Goal: Task Accomplishment & Management: Complete application form

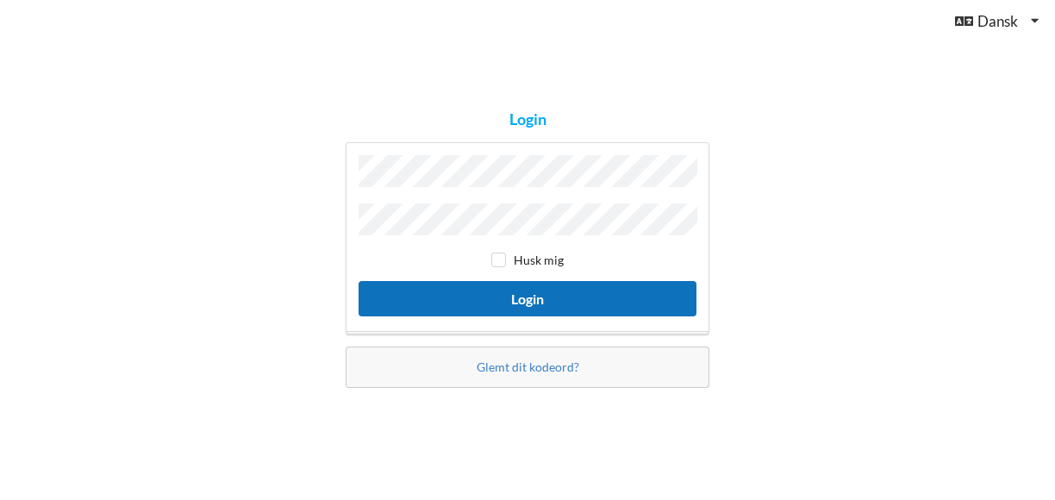
click at [535, 299] on button "Login" at bounding box center [528, 298] width 338 height 35
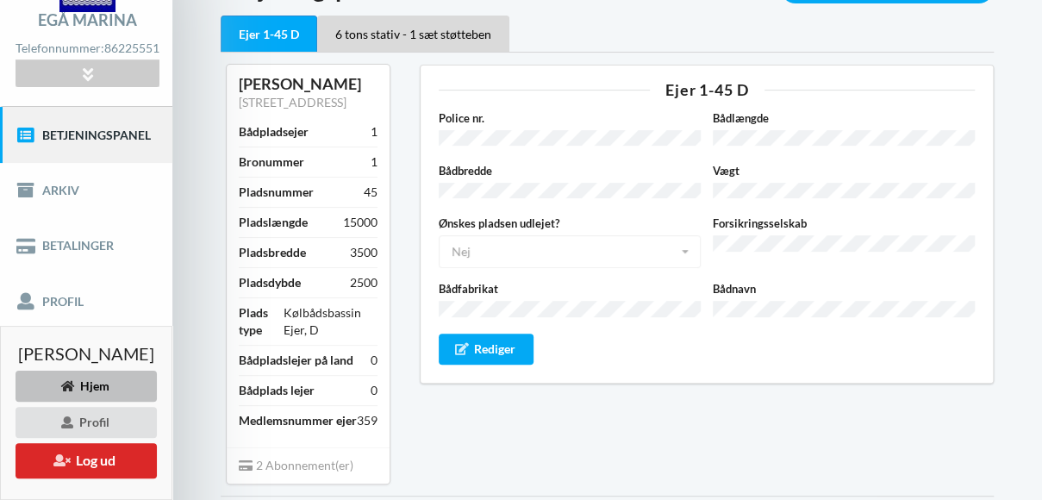
scroll to position [109, 0]
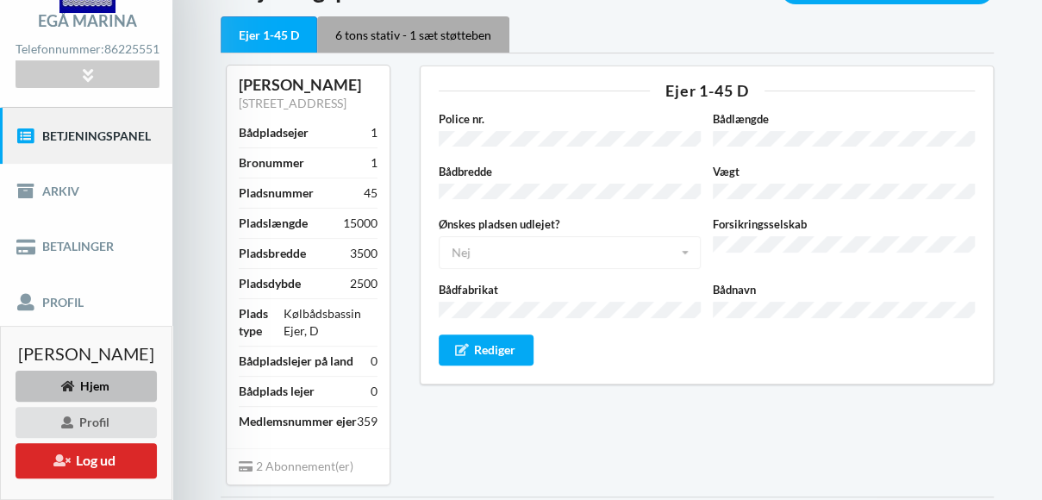
click at [414, 34] on div "6 tons stativ - 1 sæt støtteben" at bounding box center [413, 34] width 192 height 36
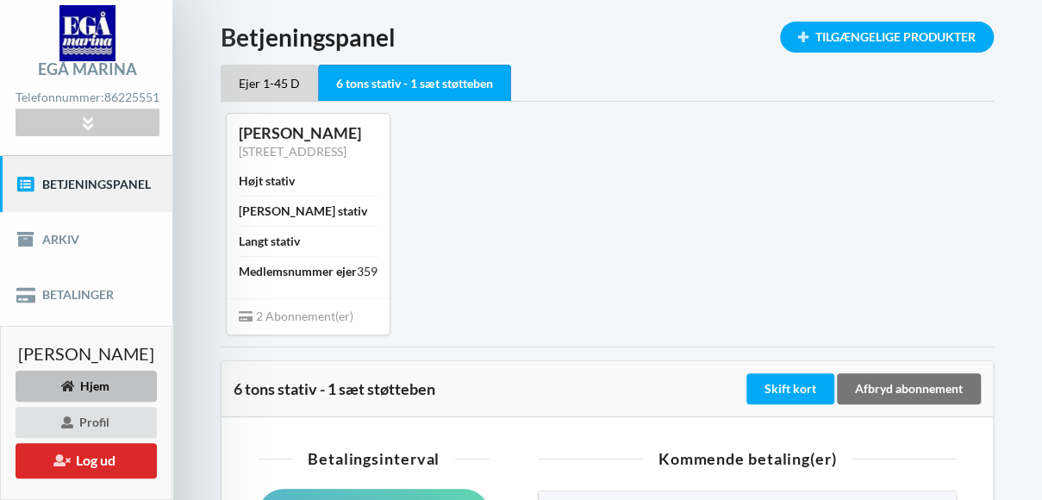
scroll to position [59, 0]
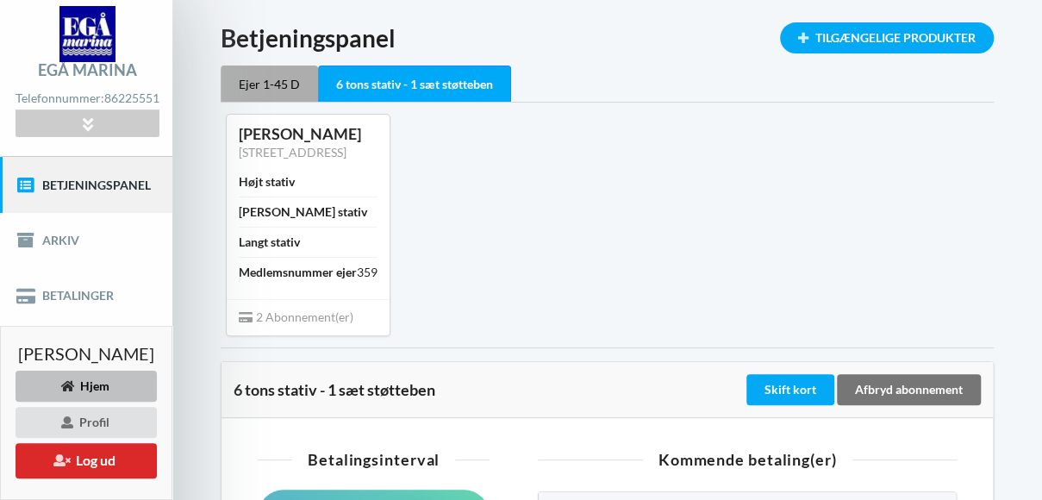
click at [262, 78] on div "Ejer 1-45 D" at bounding box center [269, 84] width 97 height 36
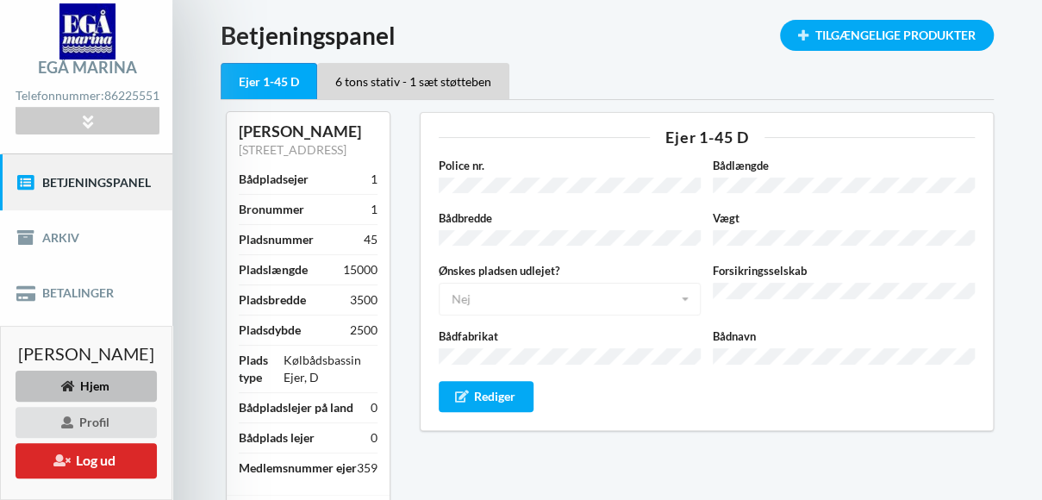
scroll to position [109, 0]
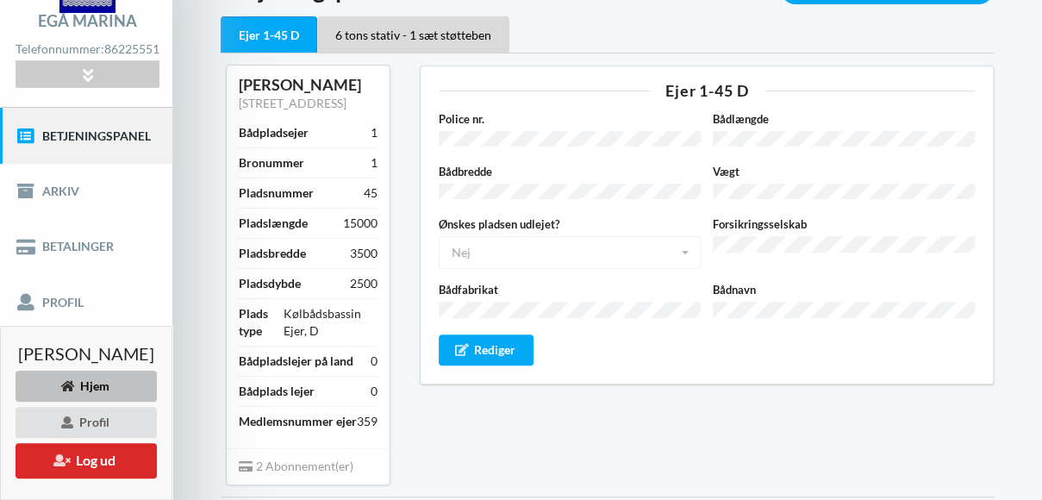
click at [78, 147] on link "Betjeningspanel" at bounding box center [86, 135] width 172 height 55
click at [86, 82] on icon at bounding box center [88, 74] width 20 height 15
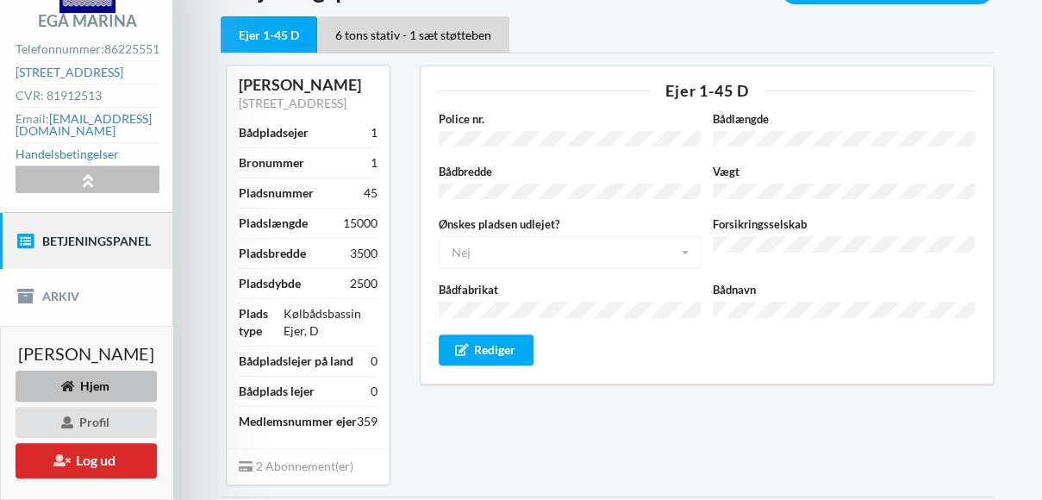
click at [88, 187] on icon at bounding box center [88, 179] width 20 height 15
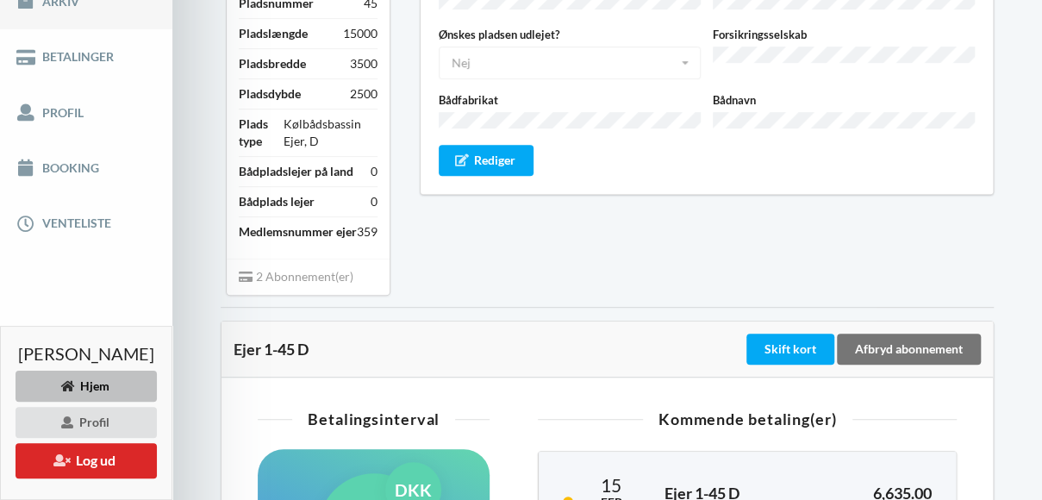
scroll to position [297, 0]
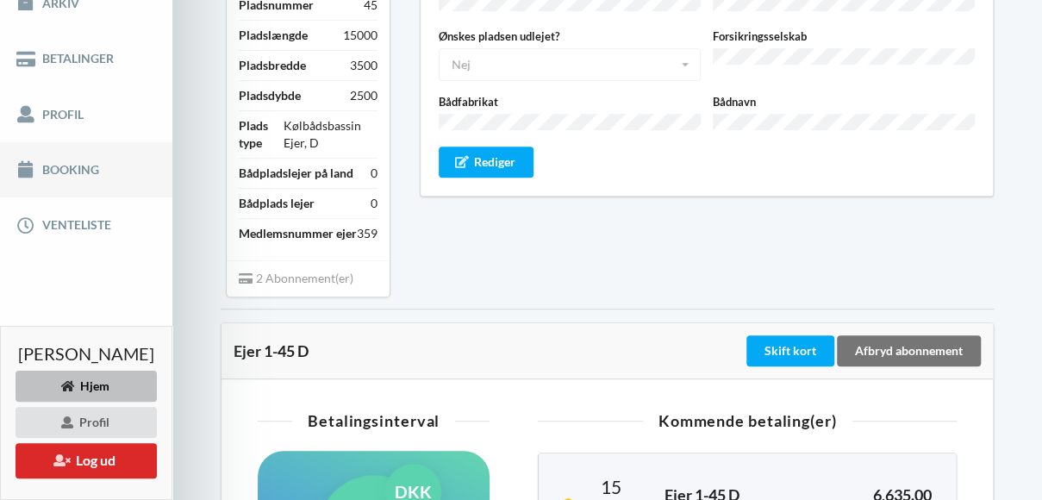
click at [97, 182] on link "Booking" at bounding box center [86, 169] width 172 height 55
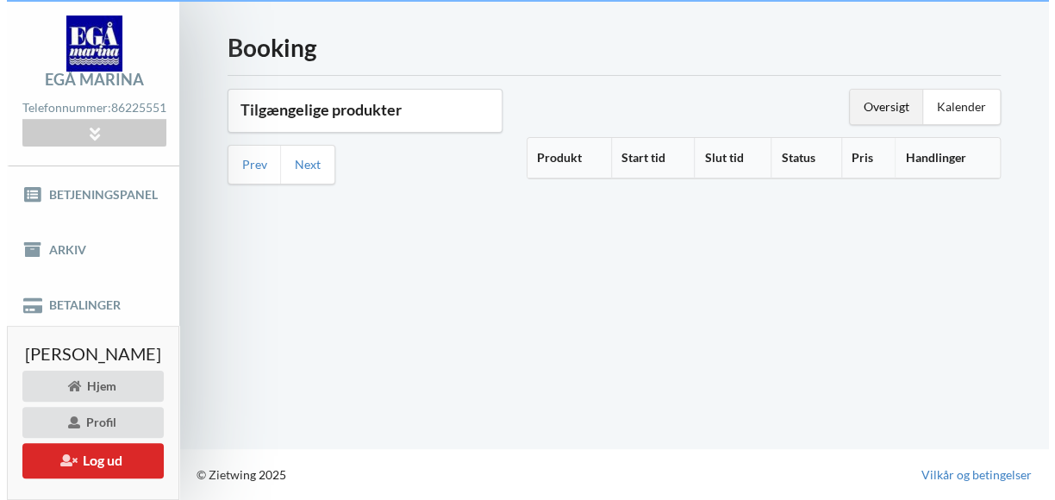
scroll to position [60, 0]
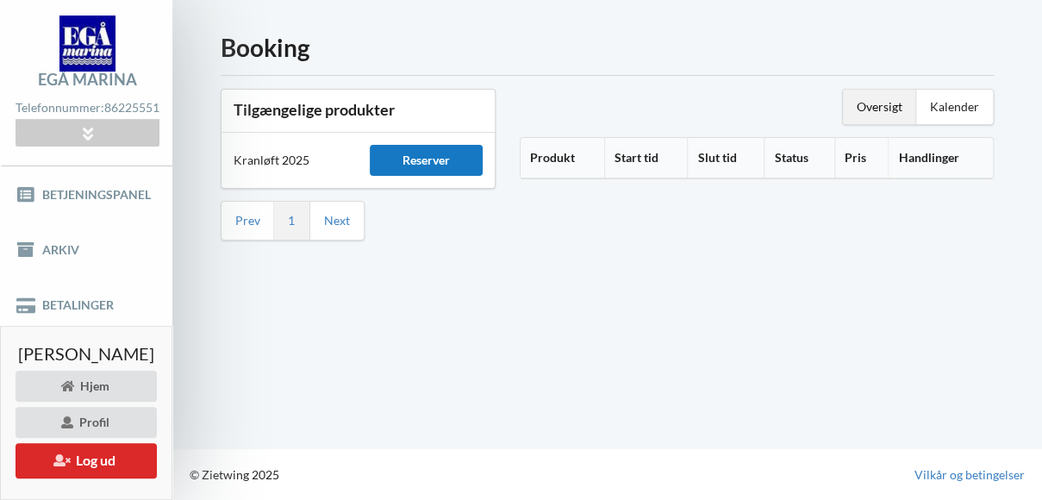
click at [426, 147] on div "Reserver" at bounding box center [426, 160] width 112 height 31
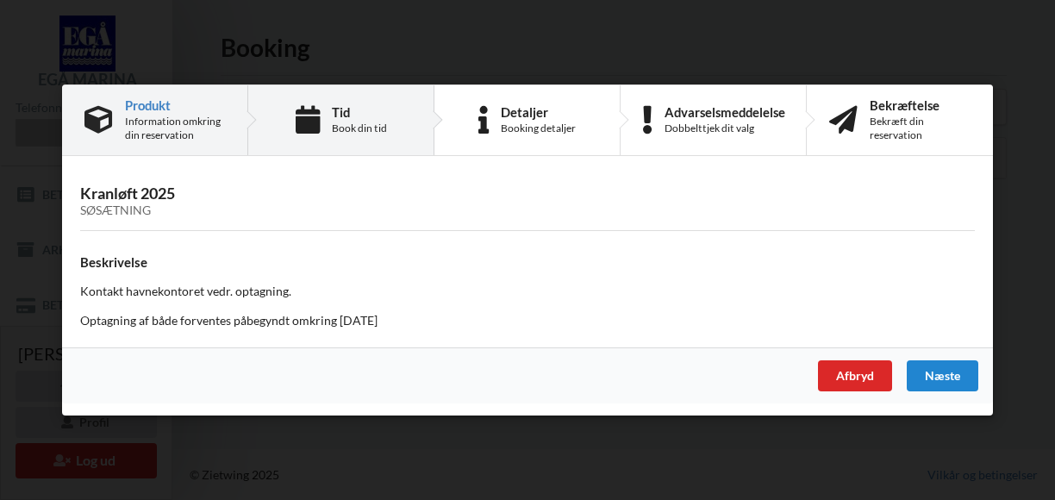
click at [376, 133] on div "Book din tid" at bounding box center [359, 129] width 55 height 14
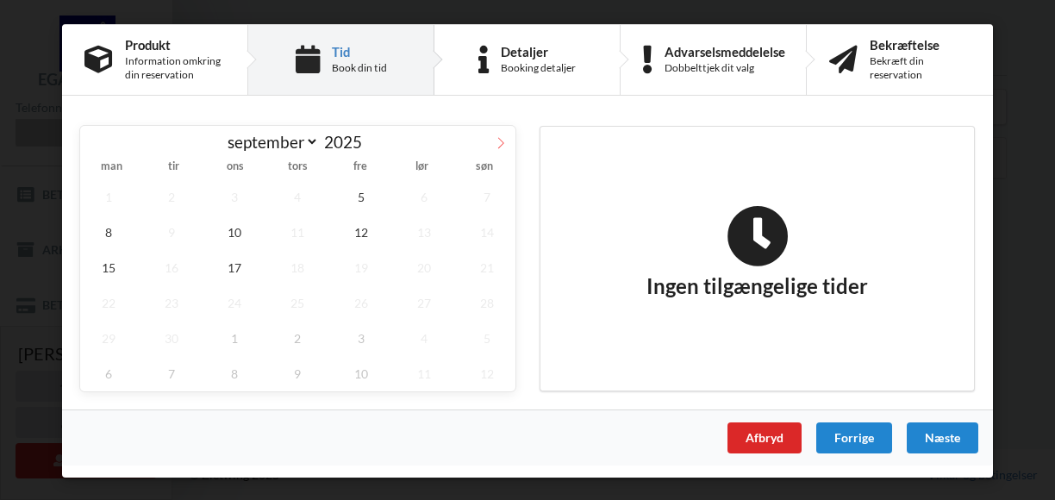
click at [504, 142] on icon at bounding box center [501, 143] width 12 height 12
select select "9"
click at [176, 341] on span "28" at bounding box center [171, 338] width 57 height 35
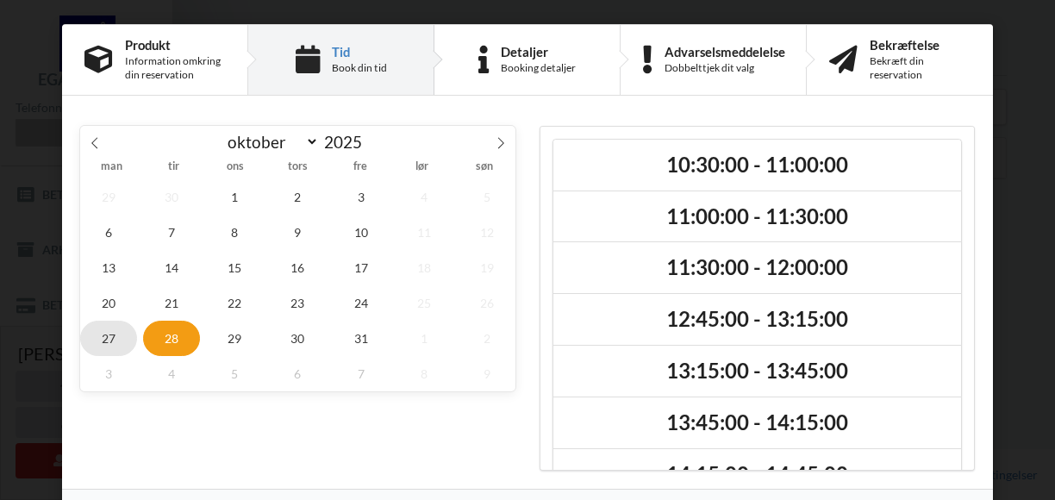
click at [102, 331] on span "27" at bounding box center [108, 338] width 57 height 35
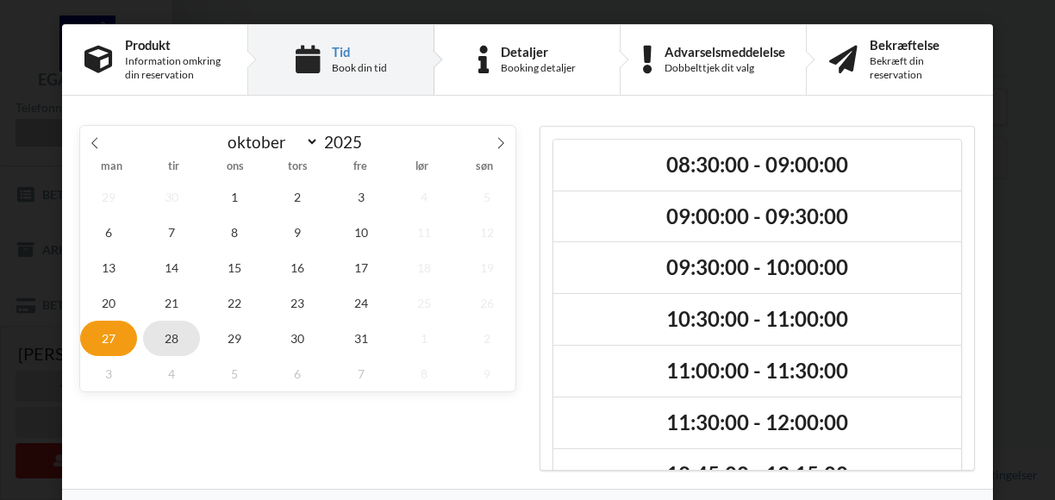
click at [168, 330] on span "28" at bounding box center [171, 338] width 57 height 35
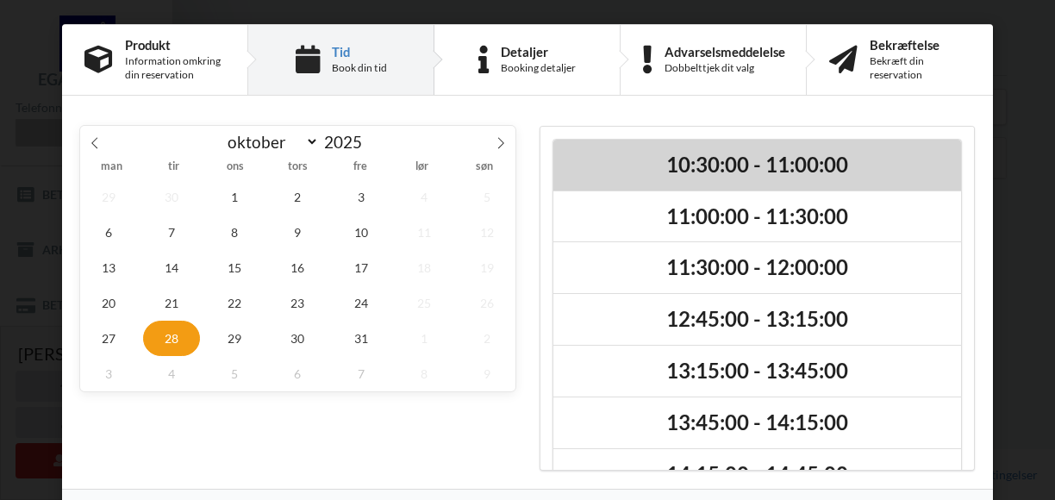
click at [715, 163] on h2 "10:30:00 - 11:00:00" at bounding box center [758, 165] width 384 height 27
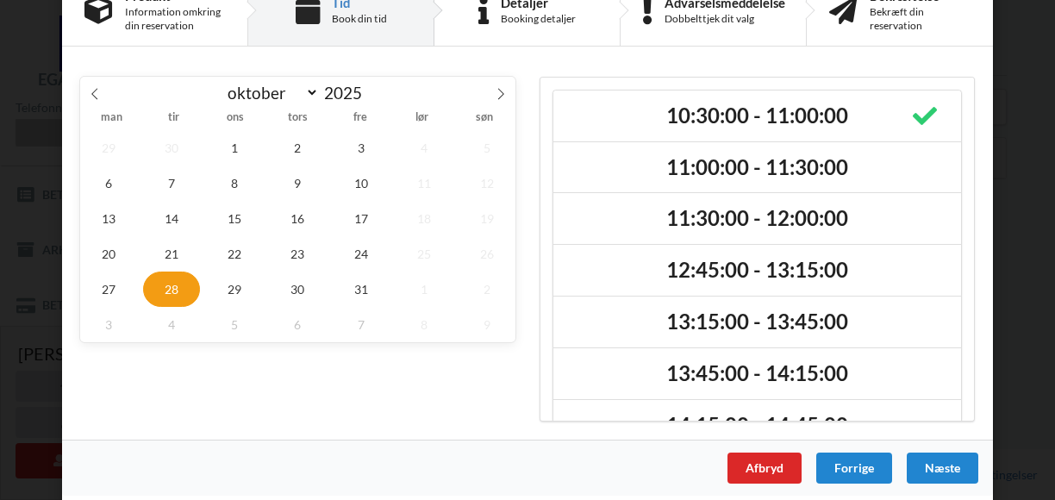
scroll to position [55, 0]
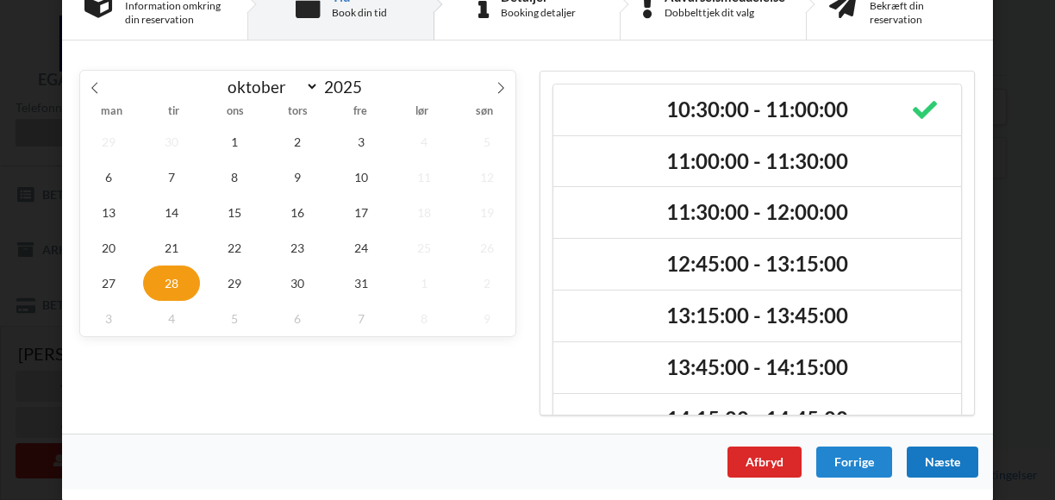
click at [933, 461] on div "Næste" at bounding box center [943, 462] width 72 height 31
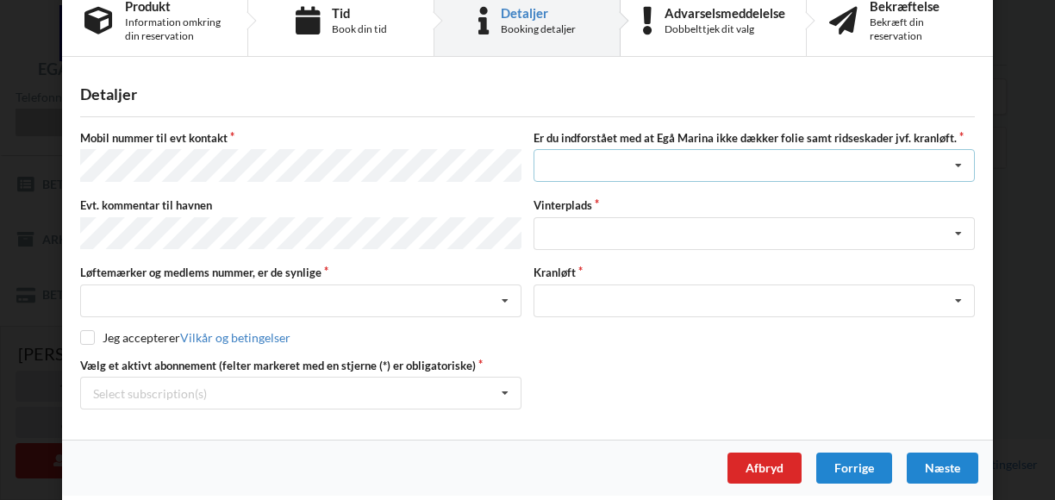
click at [954, 164] on icon at bounding box center [959, 166] width 26 height 32
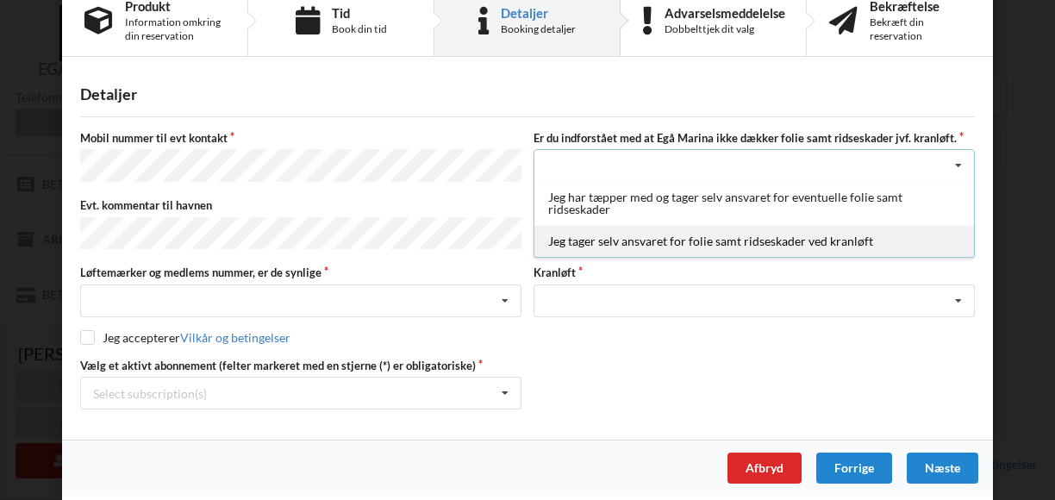
click at [916, 244] on div "Jeg tager selv ansvaret for folie samt ridseskader ved kranløft" at bounding box center [755, 241] width 440 height 32
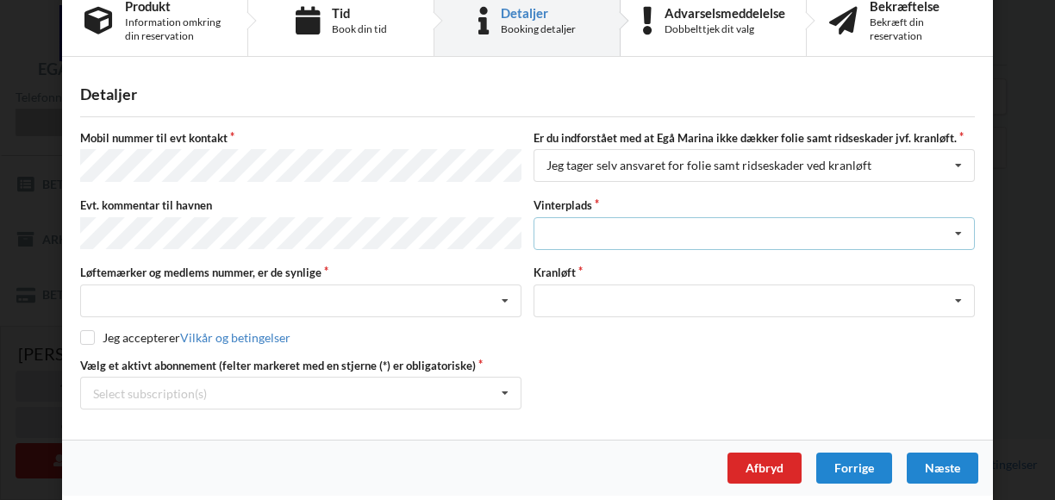
click at [954, 231] on icon at bounding box center [959, 234] width 26 height 32
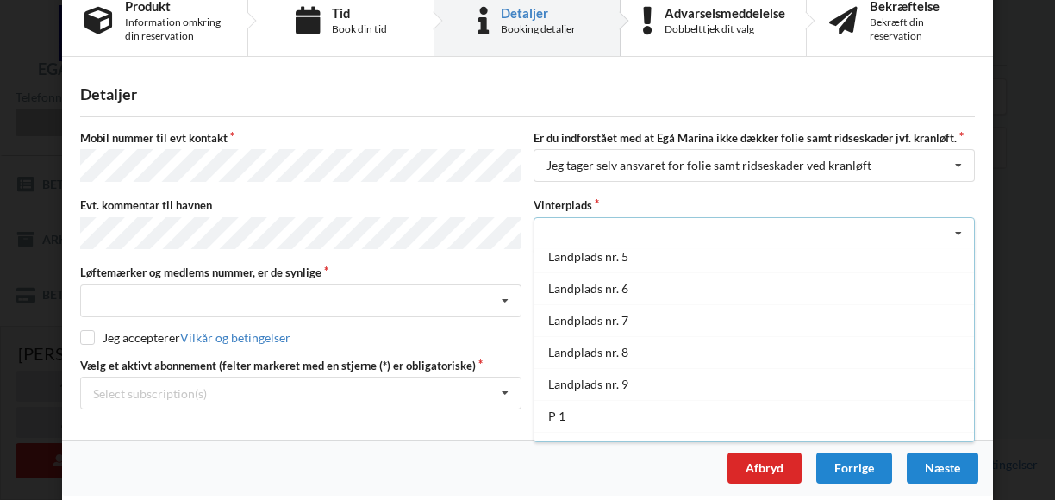
scroll to position [139, 0]
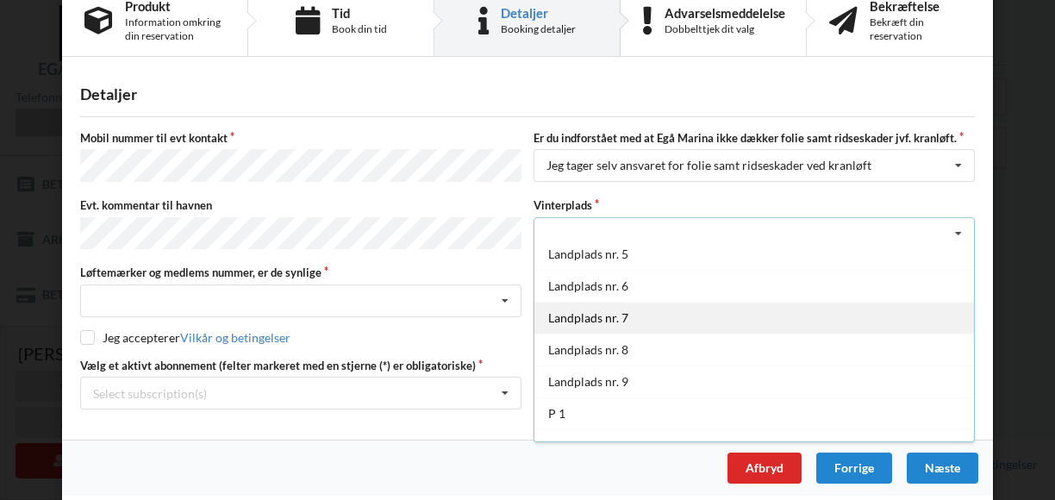
click at [888, 311] on div "Landplads nr. 7" at bounding box center [755, 318] width 440 height 32
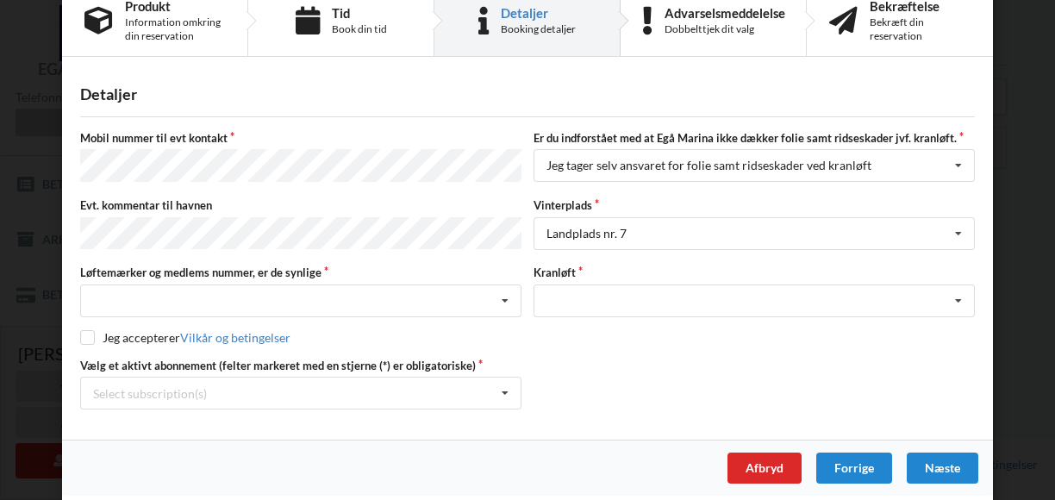
click at [592, 197] on label "Vinterplads" at bounding box center [754, 205] width 441 height 16
click at [955, 290] on icon at bounding box center [959, 301] width 26 height 32
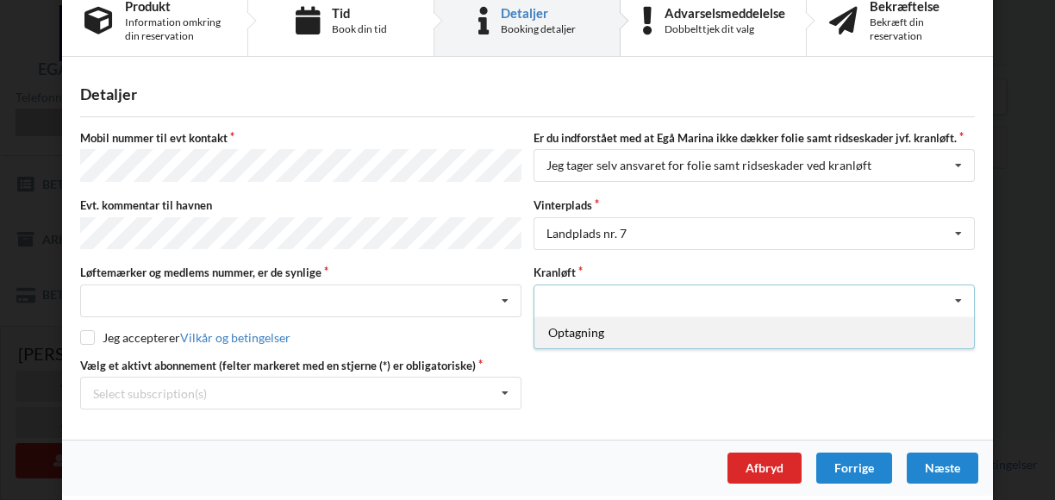
click at [923, 332] on div "Optagning" at bounding box center [755, 332] width 440 height 32
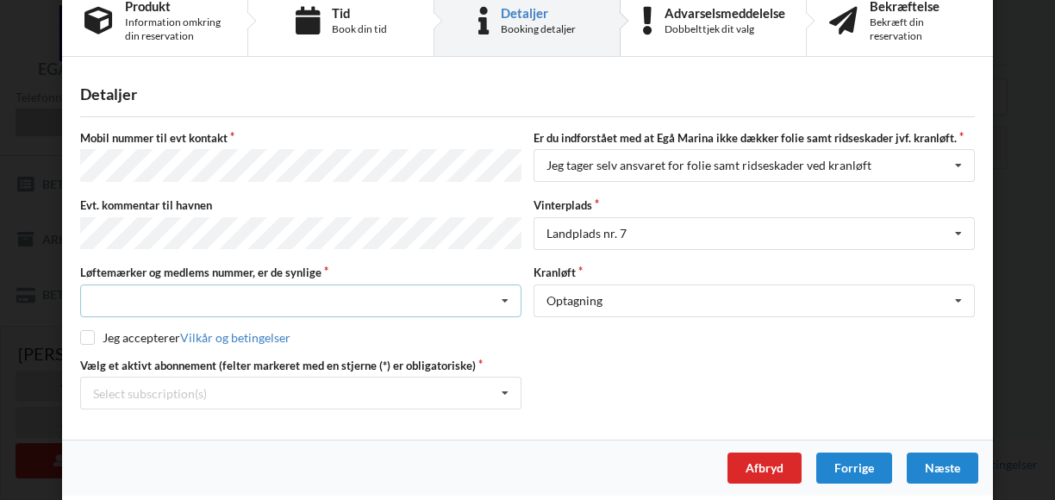
click at [357, 287] on div "Nej, jeg kontakter havnekontoret inden løftet Ja, mine mærker er synlige og int…" at bounding box center [300, 301] width 441 height 33
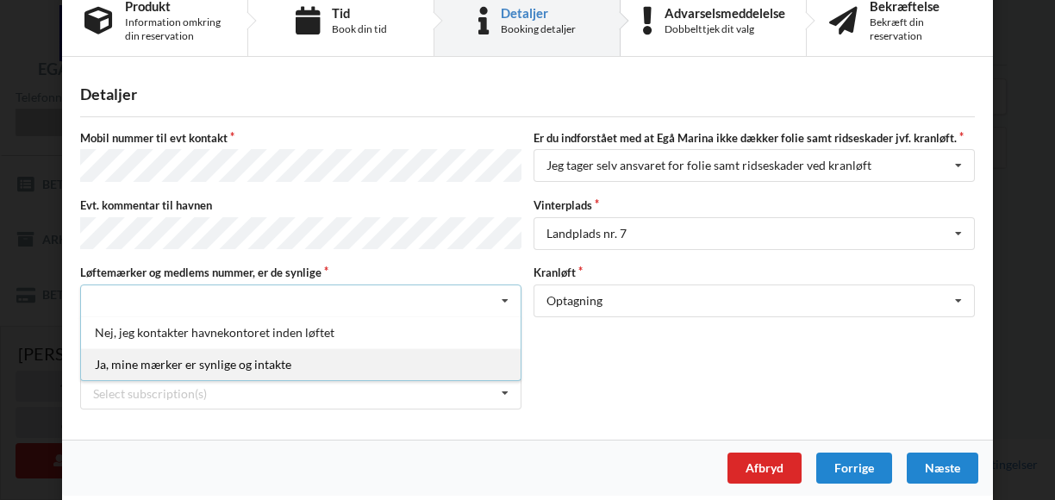
click at [329, 360] on div "Ja, mine mærker er synlige og intakte" at bounding box center [301, 364] width 440 height 32
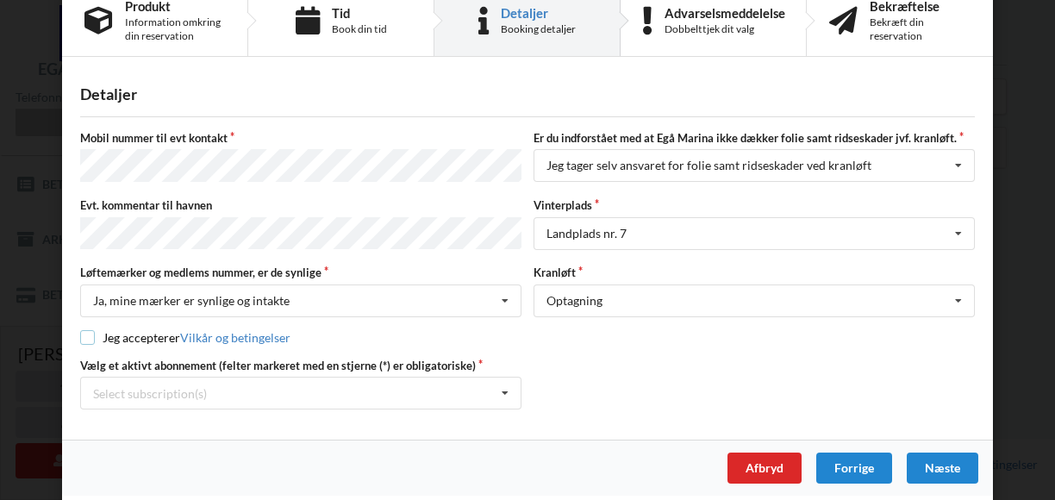
click at [80, 330] on input "checkbox" at bounding box center [87, 337] width 15 height 15
checkbox input "true"
click at [504, 388] on icon at bounding box center [505, 394] width 26 height 32
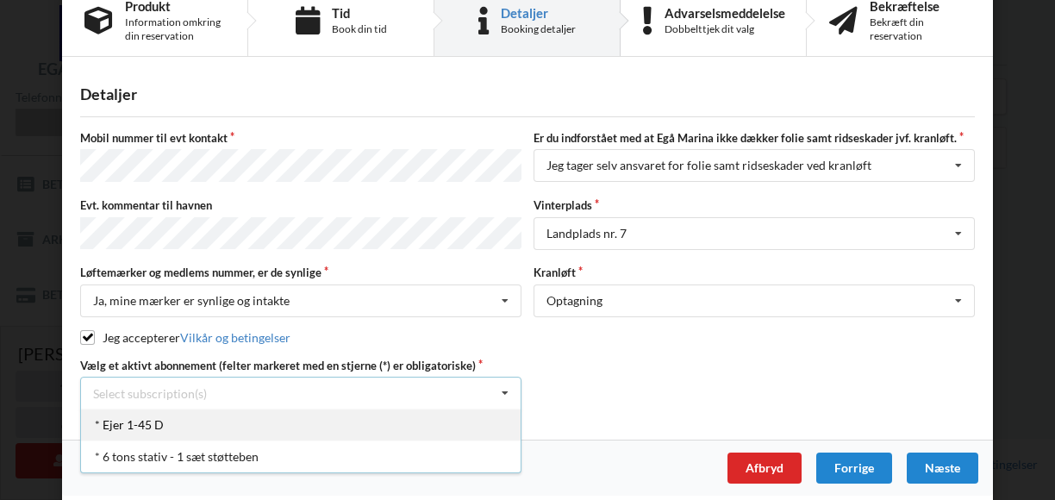
click at [474, 423] on div "* Ejer 1-45 D" at bounding box center [301, 425] width 440 height 32
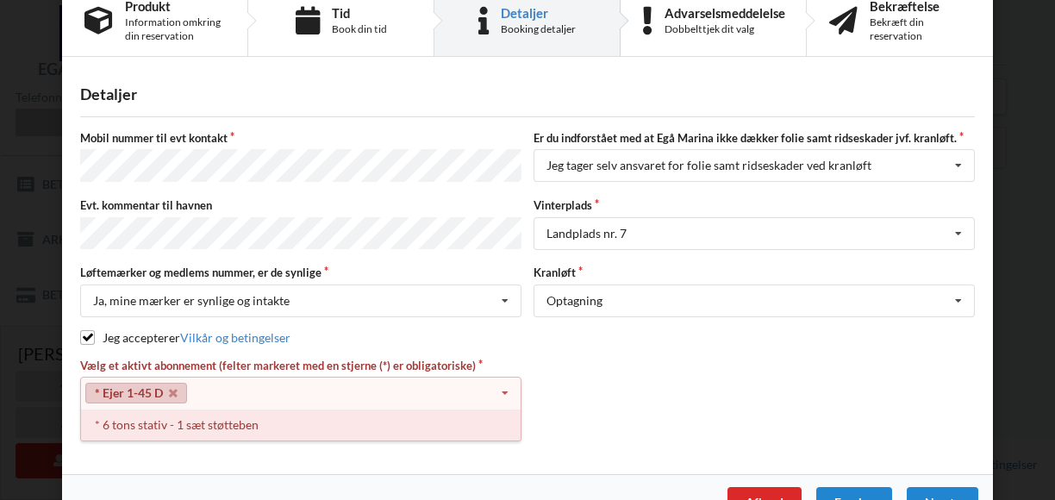
click at [485, 414] on div "* 6 tons stativ - 1 sæt støtteben" at bounding box center [301, 425] width 440 height 32
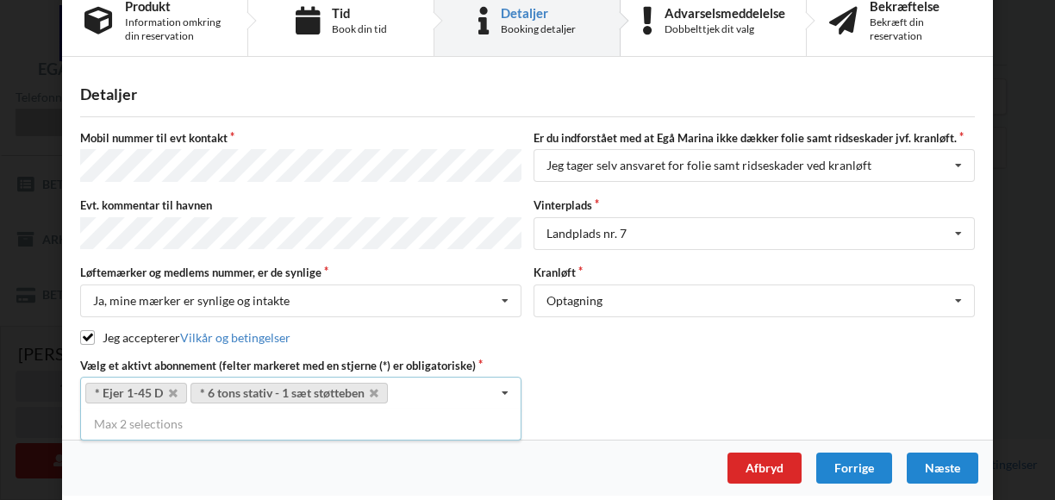
click at [597, 387] on div "Vælg et aktivt abonnement (felter markeret med en stjerne (*) er obligatoriske)…" at bounding box center [527, 384] width 907 height 52
click at [529, 358] on div "Vælg et aktivt abonnement (felter markeret med en stjerne (*) er obligatoriske)…" at bounding box center [527, 384] width 907 height 52
click at [502, 385] on icon at bounding box center [505, 394] width 26 height 32
click at [542, 392] on div "Vælg et aktivt abonnement (felter markeret med en stjerne (*) er obligatoriske)…" at bounding box center [527, 384] width 907 height 52
click at [251, 330] on link "Vilkår og betingelser" at bounding box center [235, 337] width 110 height 15
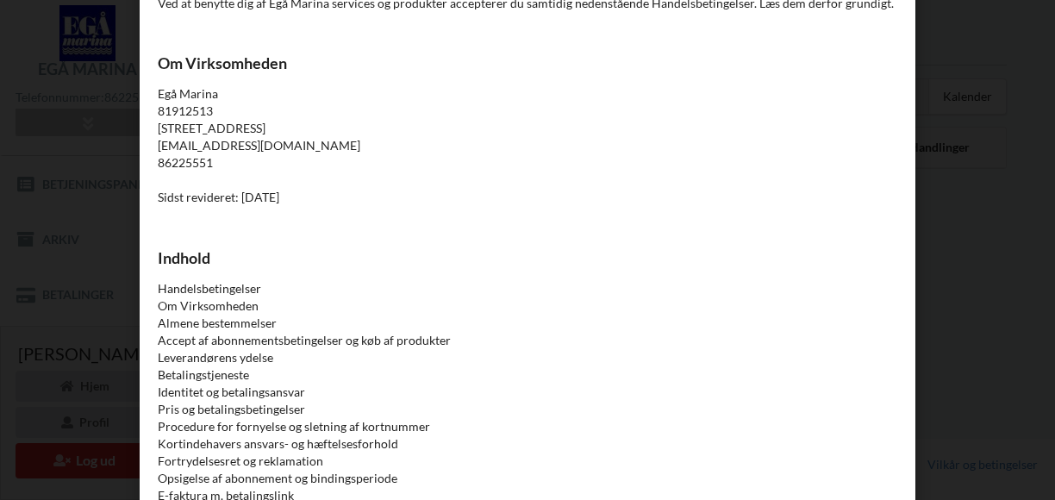
scroll to position [3775, 0]
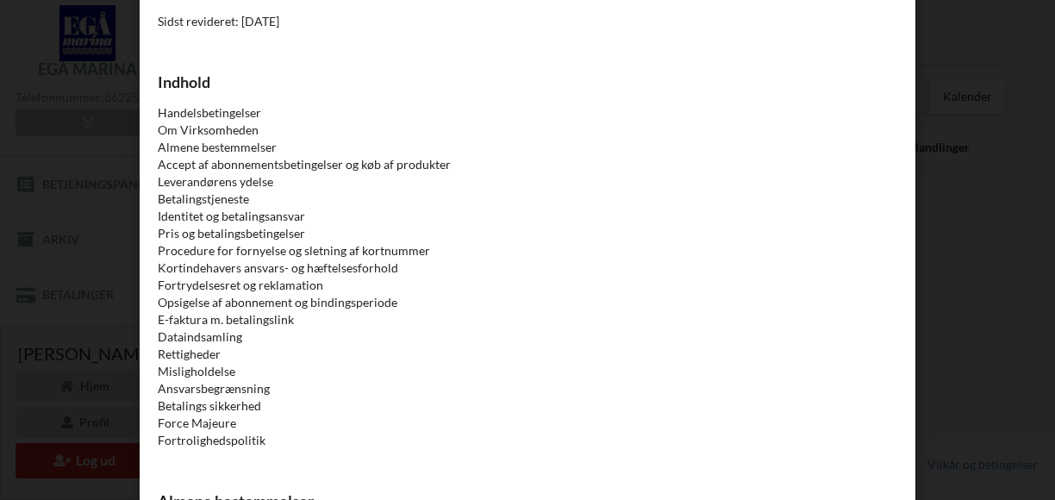
scroll to position [297, 0]
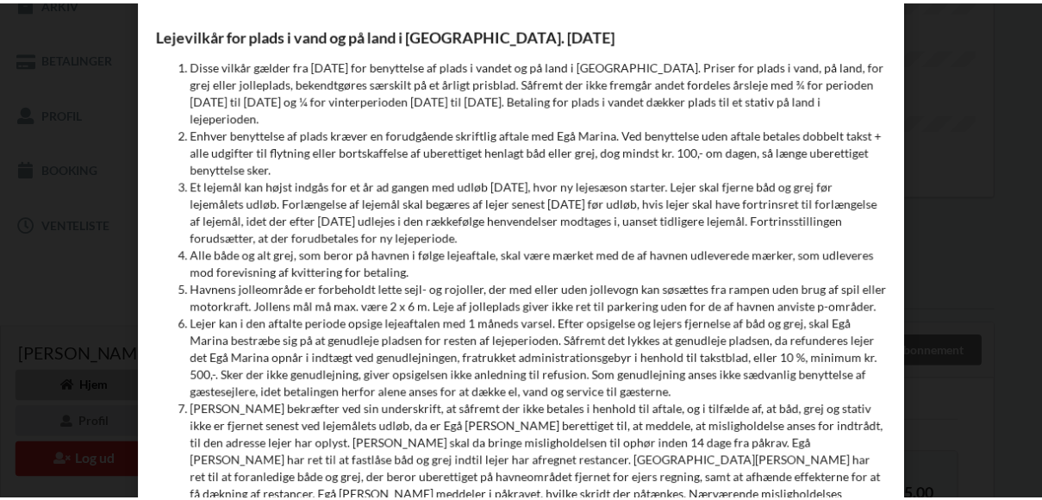
scroll to position [7470, 0]
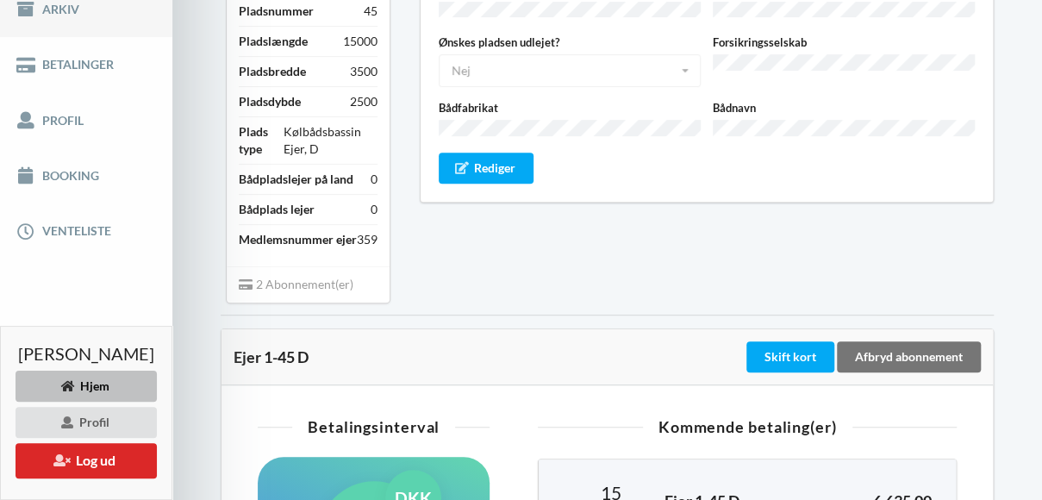
scroll to position [291, 0]
click at [66, 182] on link "Booking" at bounding box center [86, 174] width 172 height 55
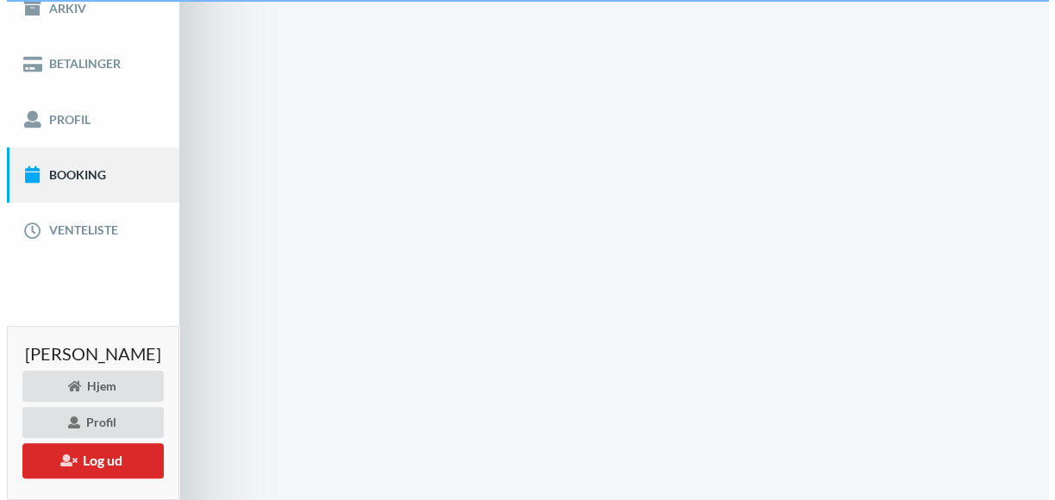
scroll to position [60, 0]
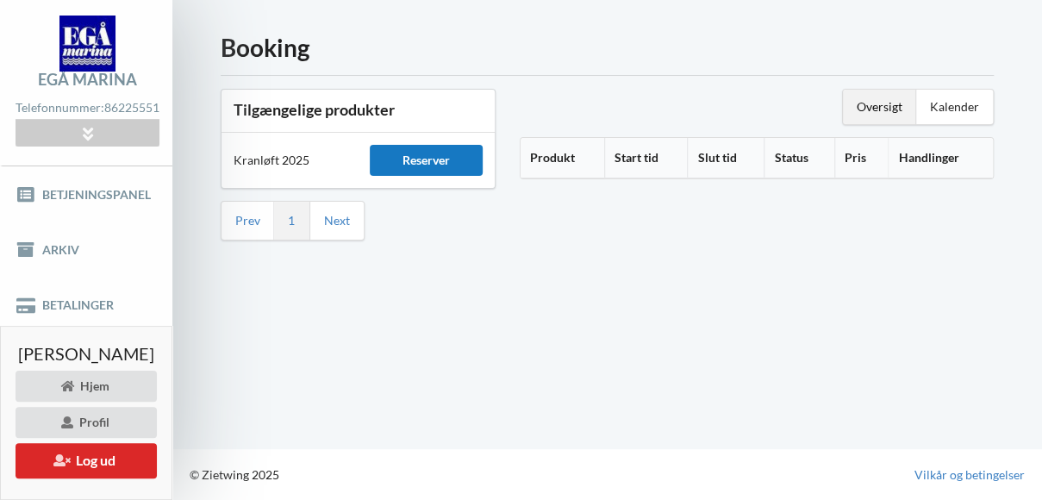
click at [437, 147] on div "Reserver" at bounding box center [426, 160] width 112 height 31
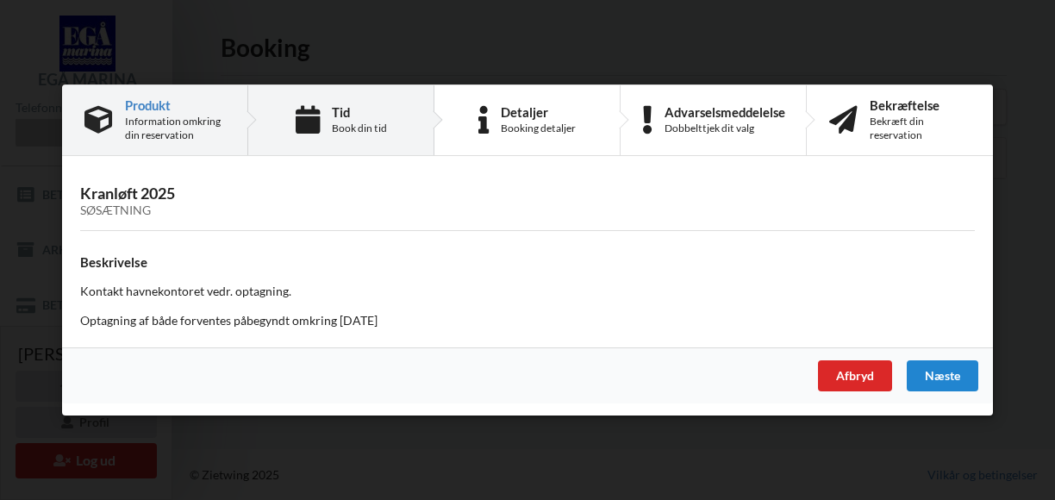
click at [340, 128] on div "Book din tid" at bounding box center [359, 129] width 55 height 14
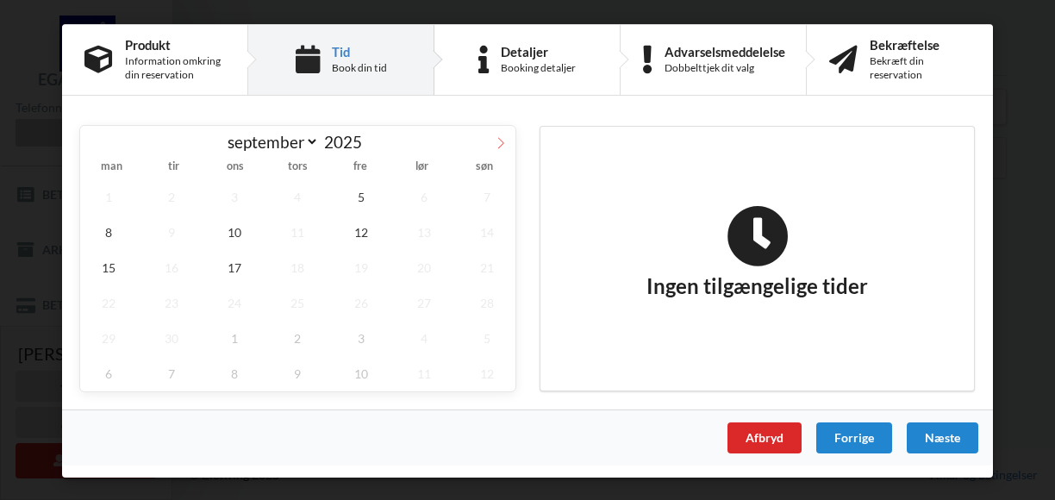
click at [502, 144] on icon at bounding box center [501, 142] width 6 height 11
select select "9"
click at [167, 335] on span "28" at bounding box center [171, 338] width 57 height 35
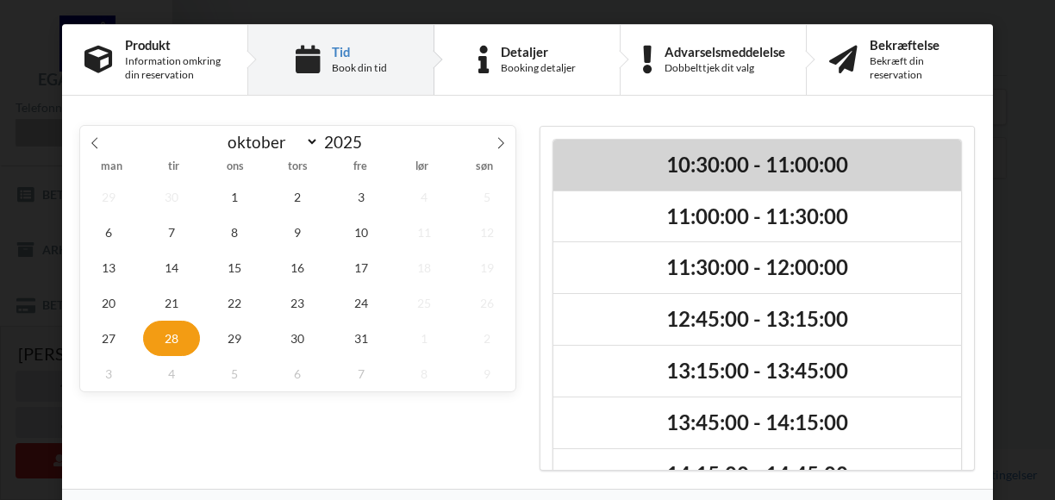
click at [728, 159] on h2 "10:30:00 - 11:00:00" at bounding box center [758, 165] width 384 height 27
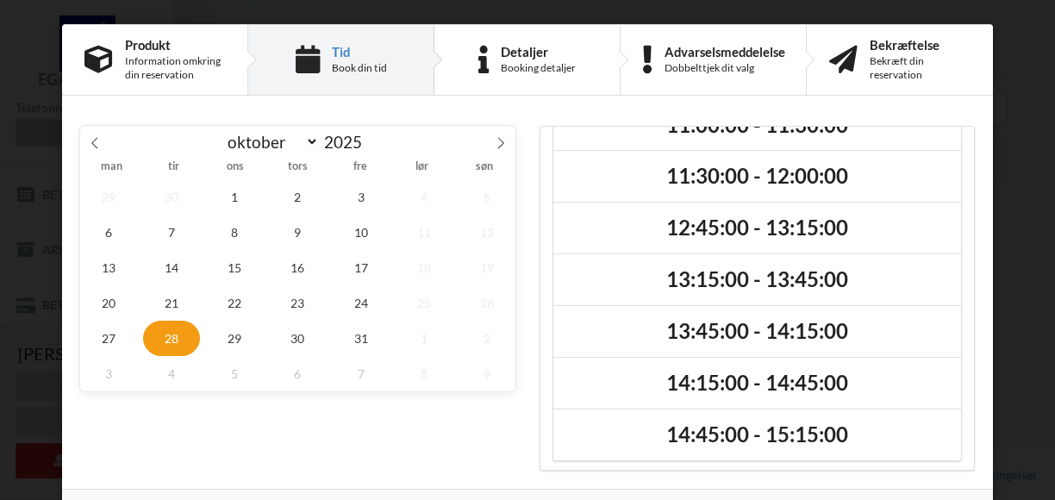
scroll to position [55, 0]
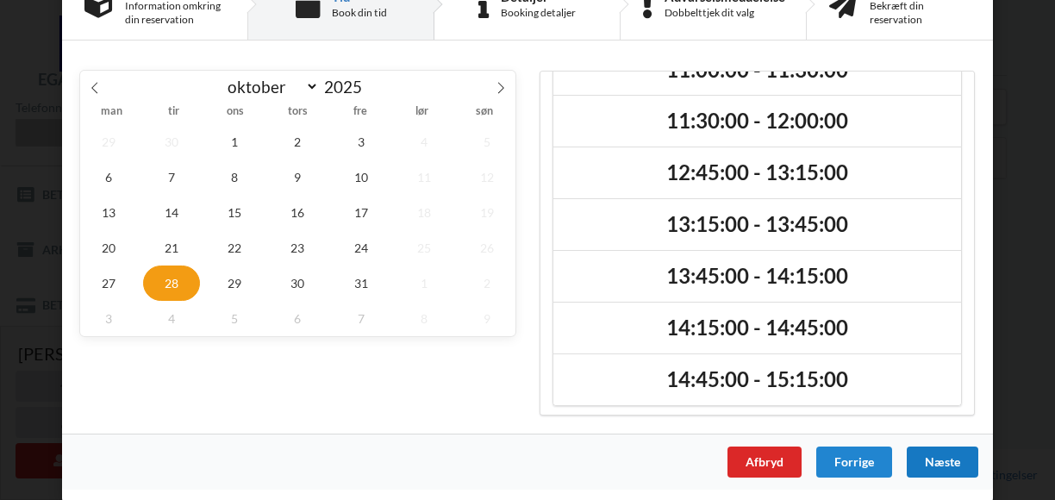
click at [943, 460] on div "Næste" at bounding box center [943, 462] width 72 height 31
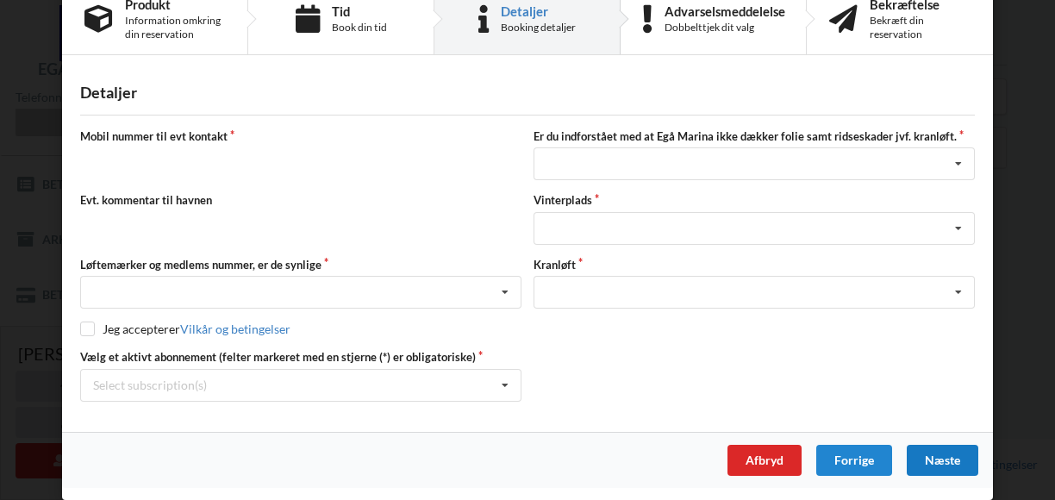
scroll to position [39, 0]
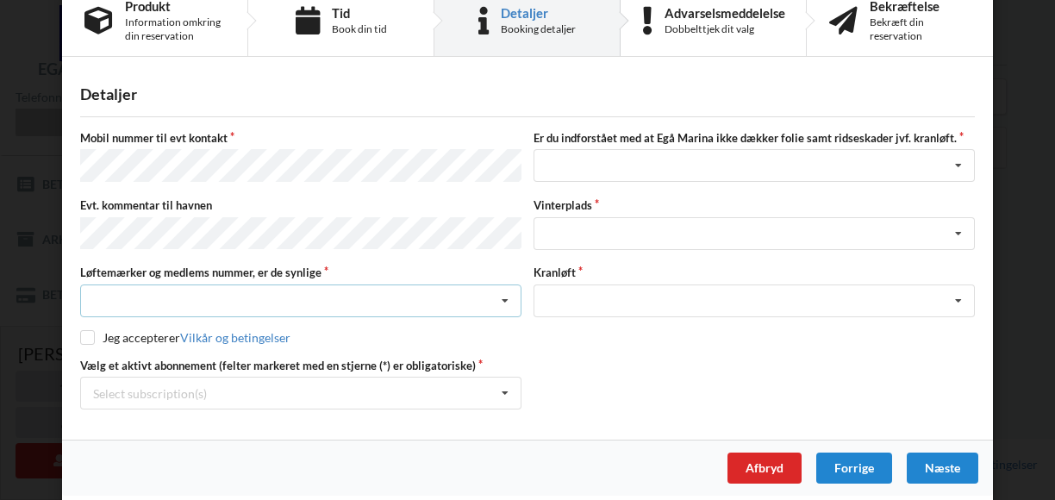
click at [503, 287] on icon at bounding box center [505, 301] width 26 height 32
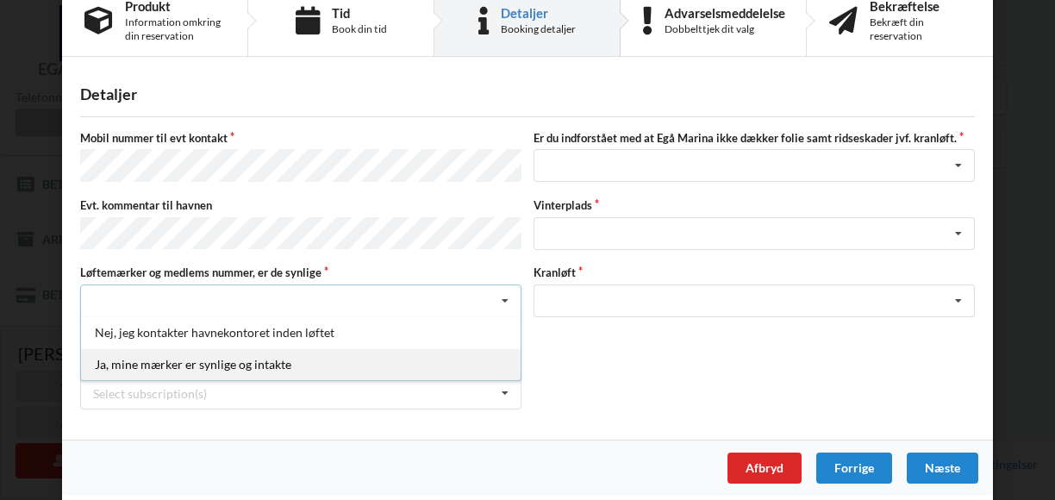
click at [454, 354] on div "Ja, mine mærker er synlige og intakte" at bounding box center [301, 364] width 440 height 32
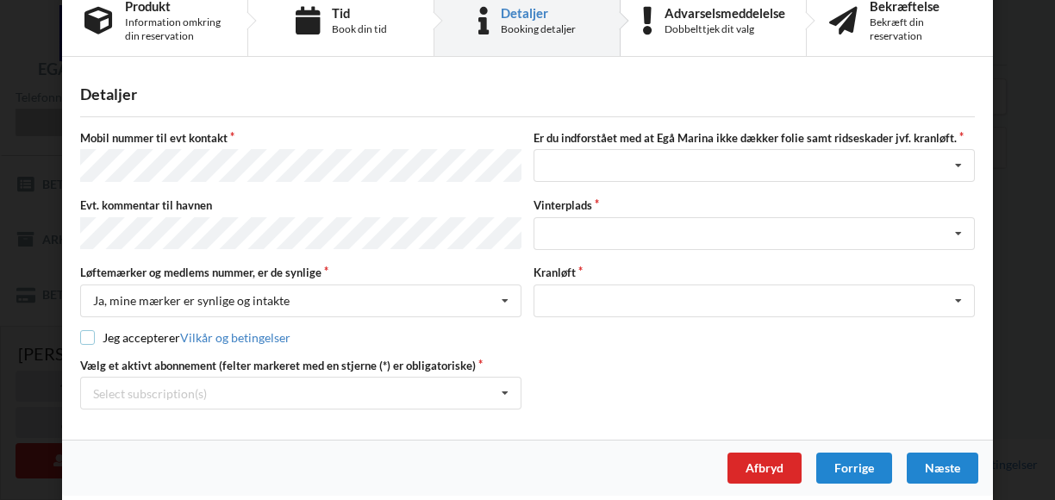
click at [83, 330] on input "checkbox" at bounding box center [87, 337] width 15 height 15
checkbox input "true"
click at [504, 386] on icon at bounding box center [505, 394] width 26 height 32
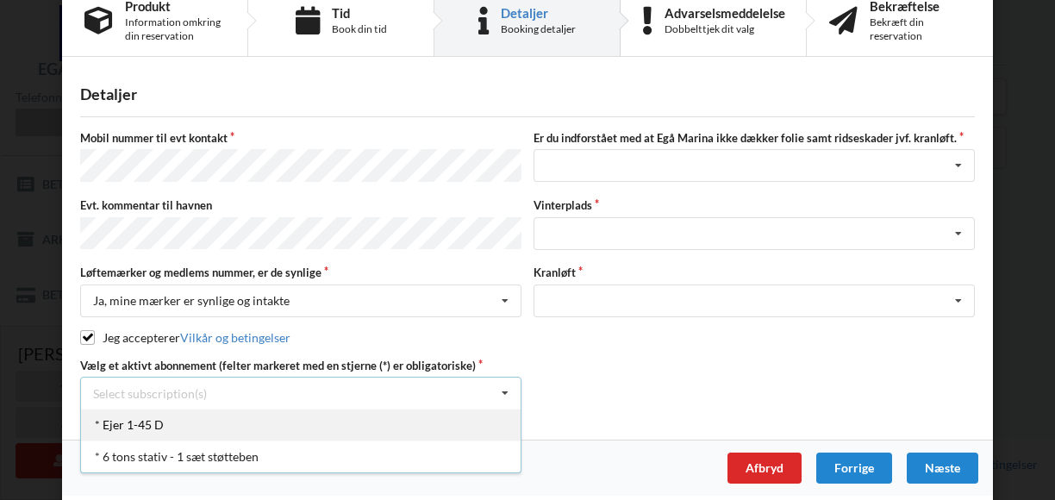
click at [197, 425] on div "* Ejer 1-45 D" at bounding box center [301, 425] width 440 height 32
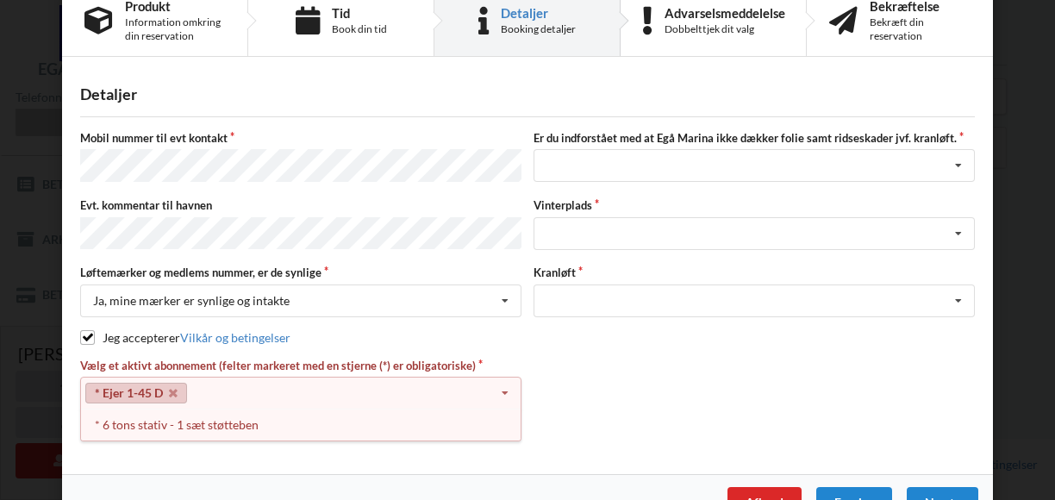
click at [502, 379] on icon at bounding box center [505, 394] width 26 height 32
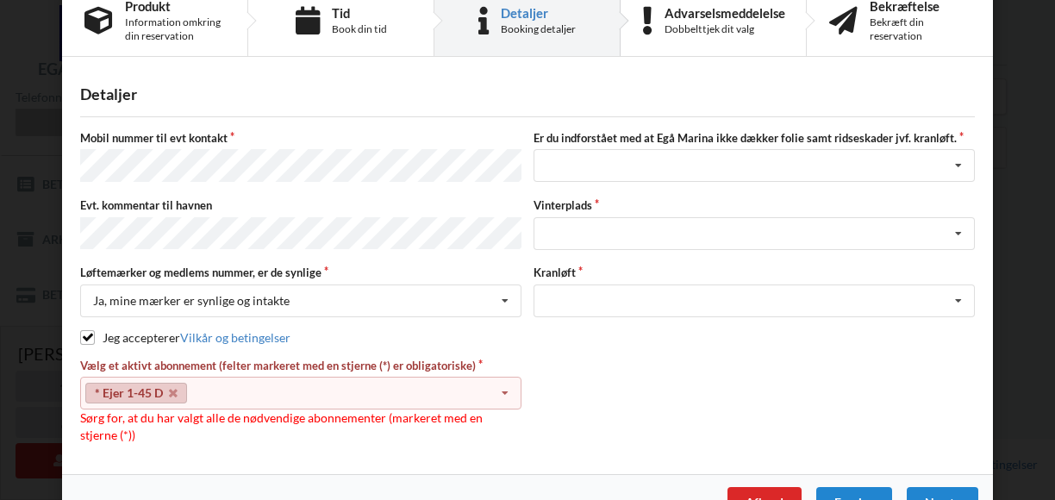
click at [246, 386] on div "* Ejer 1-45 D Select subscription(s) * Ejer 1-45 D * 6 tons stativ - 1 sæt støt…" at bounding box center [300, 393] width 441 height 33
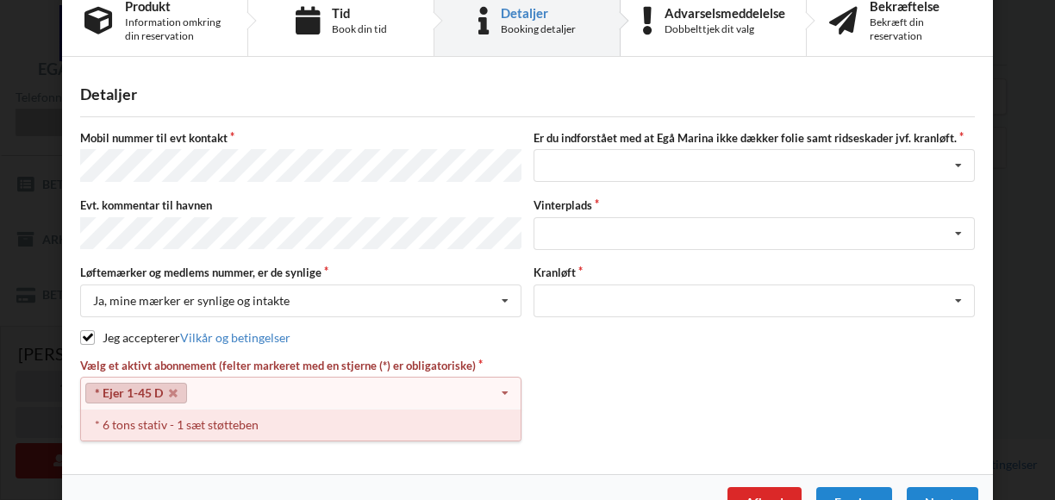
click at [182, 414] on div "* 6 tons stativ - 1 sæt støtteben" at bounding box center [301, 425] width 440 height 32
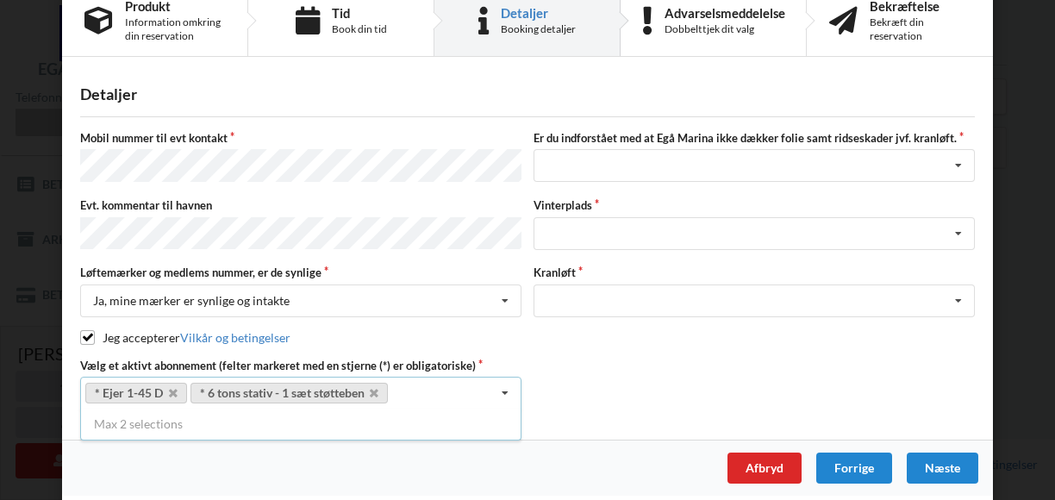
click at [502, 379] on icon at bounding box center [505, 394] width 26 height 32
click at [957, 165] on icon at bounding box center [959, 166] width 26 height 32
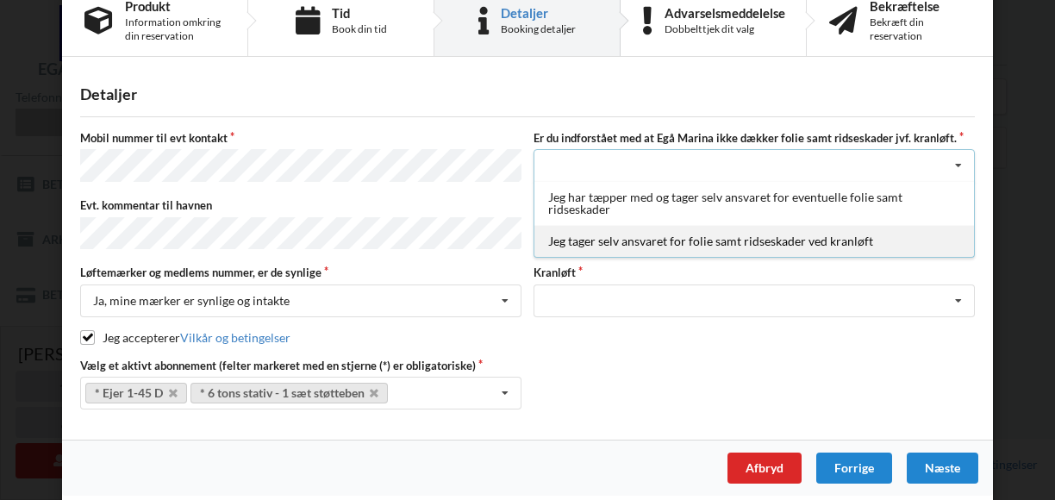
click at [898, 242] on div "Jeg tager selv ansvaret for folie samt ridseskader ved kranløft" at bounding box center [755, 241] width 440 height 32
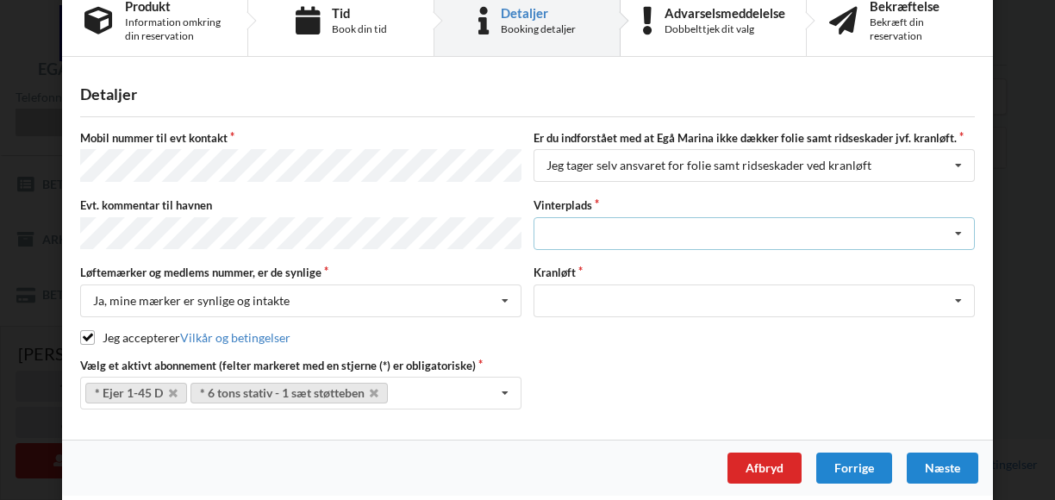
click at [954, 225] on icon at bounding box center [959, 234] width 26 height 32
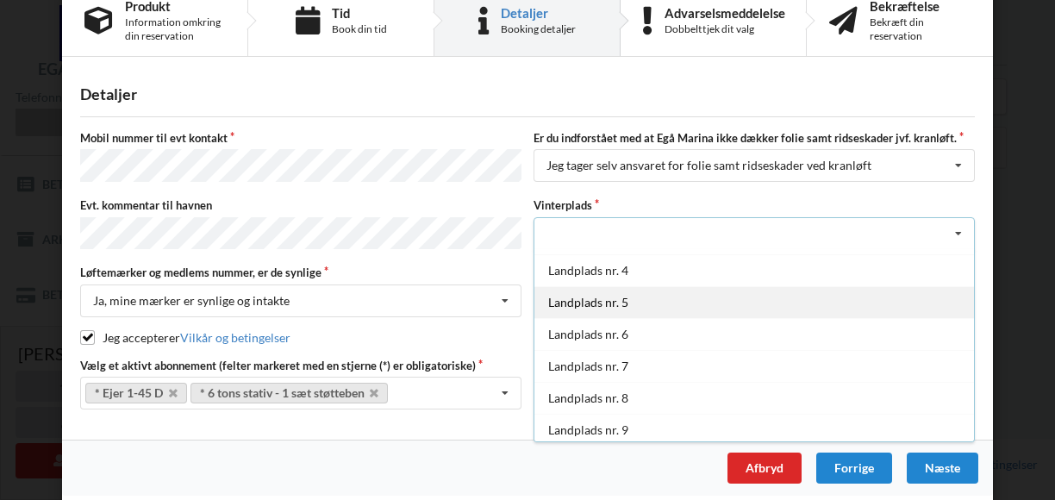
scroll to position [91, 0]
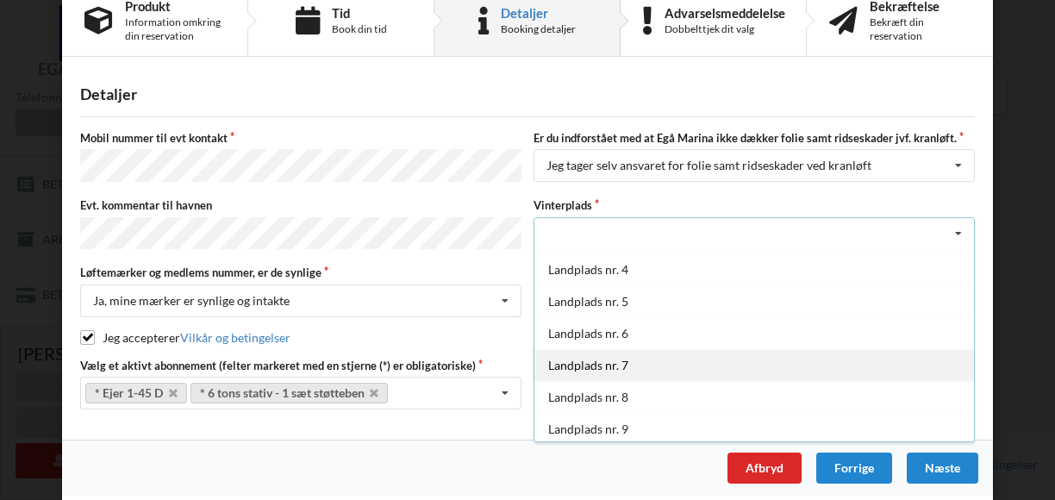
click at [728, 361] on div "Landplads nr. 7" at bounding box center [755, 365] width 440 height 32
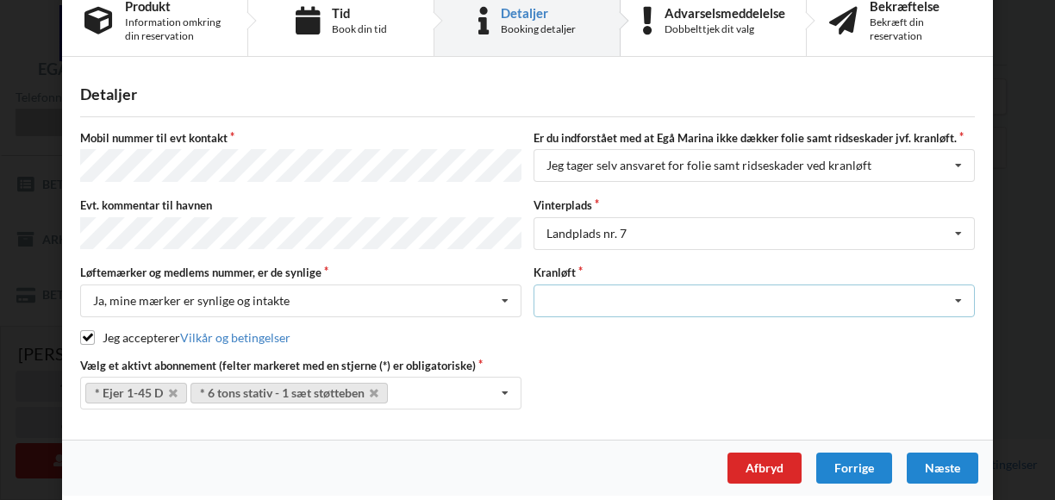
click at [956, 288] on icon at bounding box center [959, 301] width 26 height 32
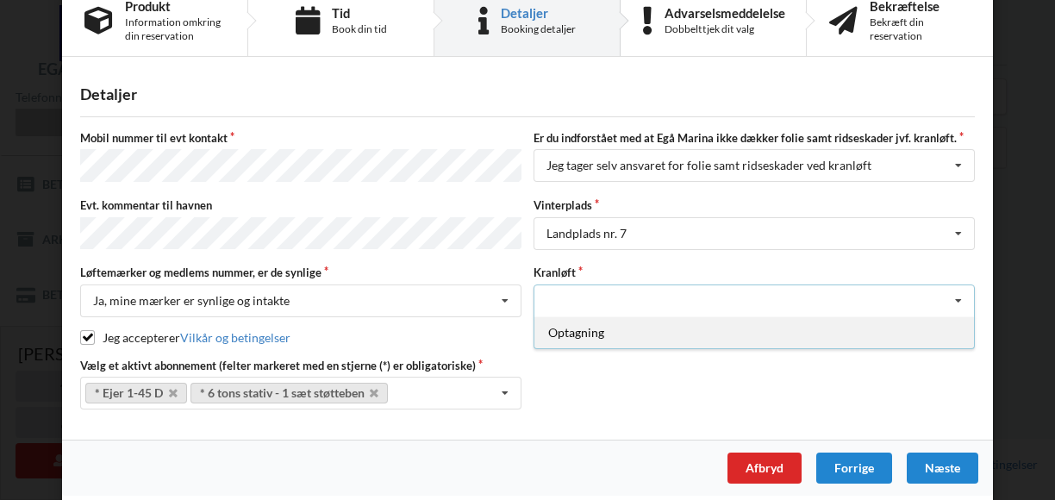
click at [892, 322] on div "Optagning" at bounding box center [755, 332] width 440 height 32
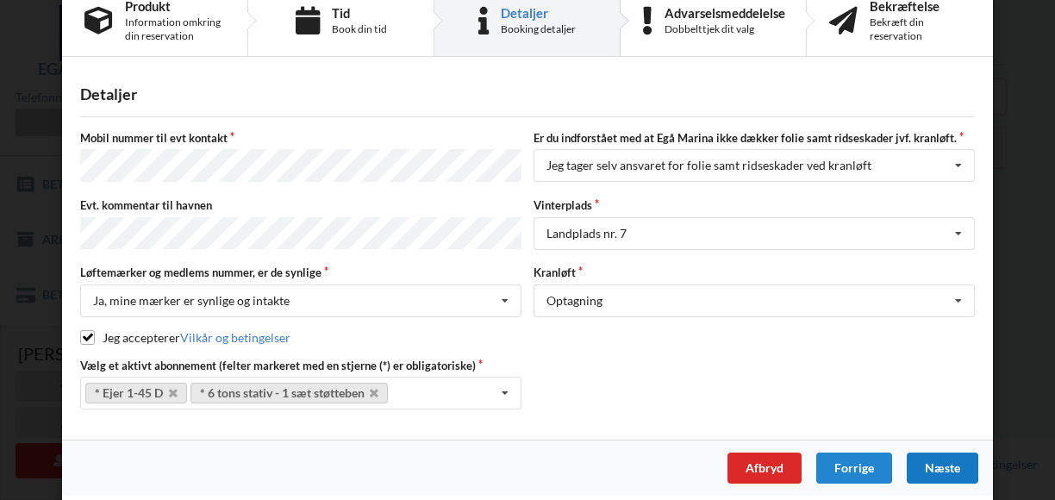
click at [940, 454] on div "Næste" at bounding box center [943, 468] width 72 height 31
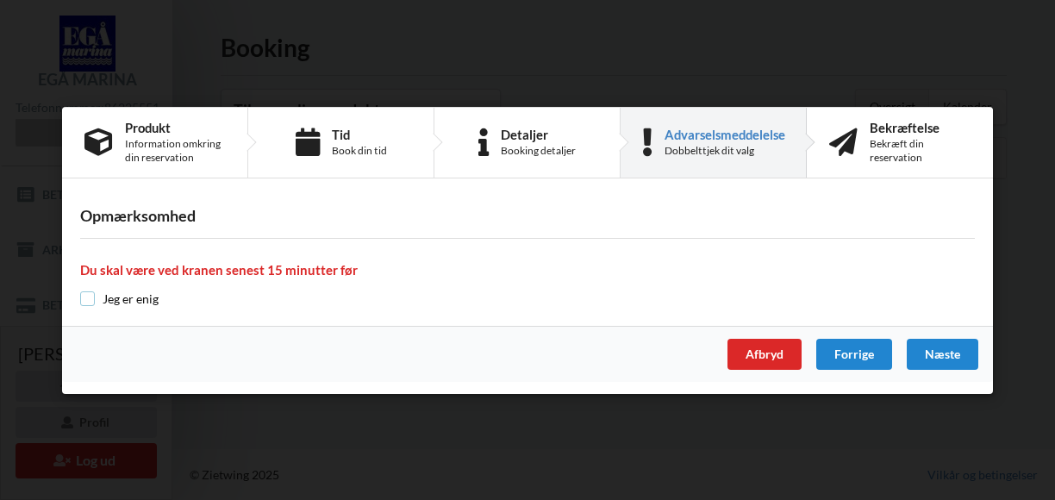
click at [86, 295] on input "checkbox" at bounding box center [87, 298] width 15 height 15
checkbox input "true"
click at [953, 353] on div "Næste" at bounding box center [943, 354] width 72 height 31
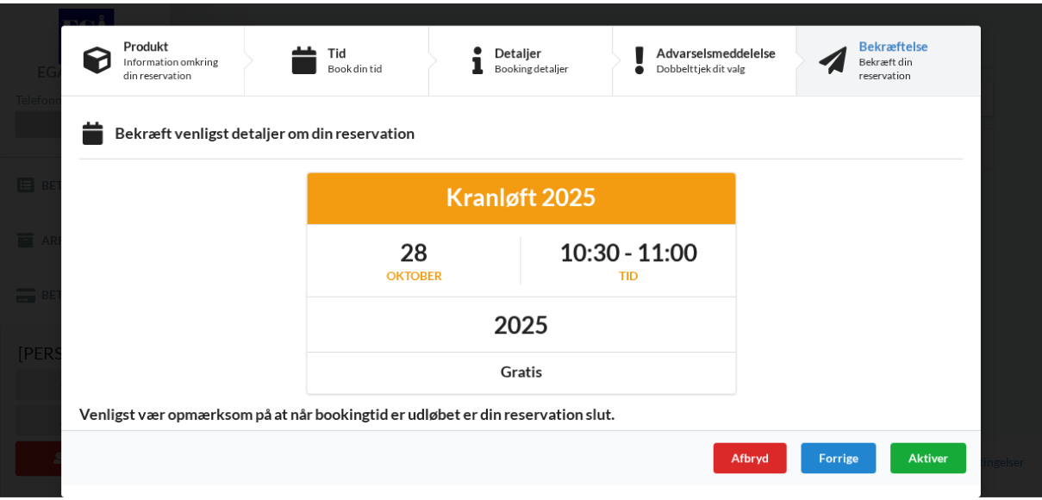
scroll to position [0, 0]
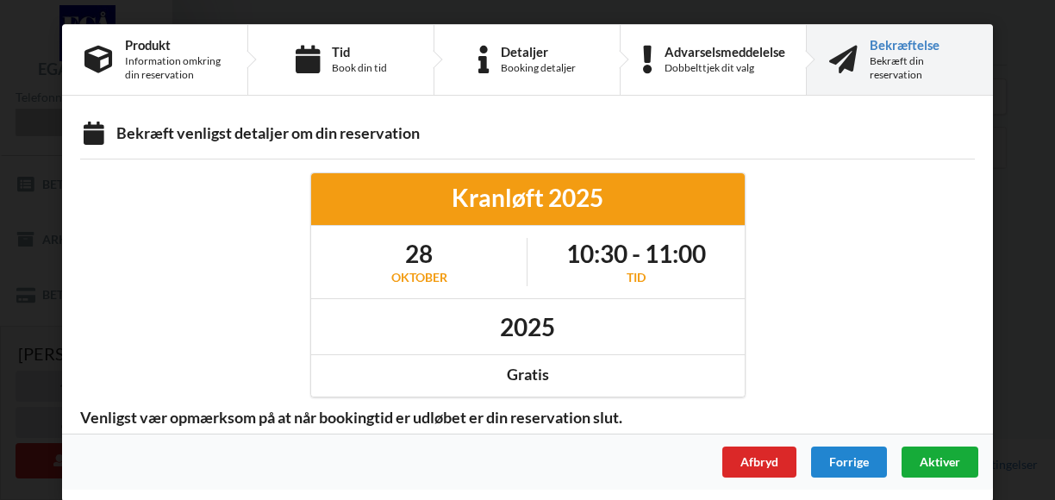
click at [948, 456] on span "Aktiver" at bounding box center [940, 461] width 41 height 15
